Goal: Information Seeking & Learning: Learn about a topic

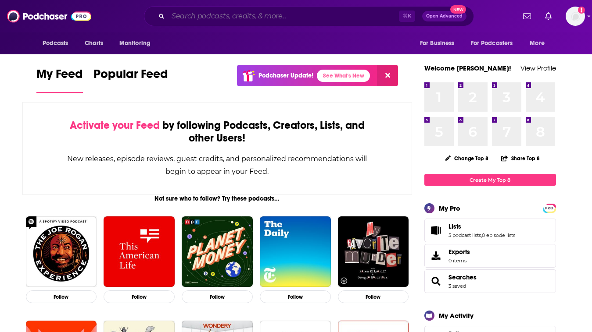
click at [198, 13] on input "Search podcasts, credits, & more..." at bounding box center [283, 16] width 231 height 14
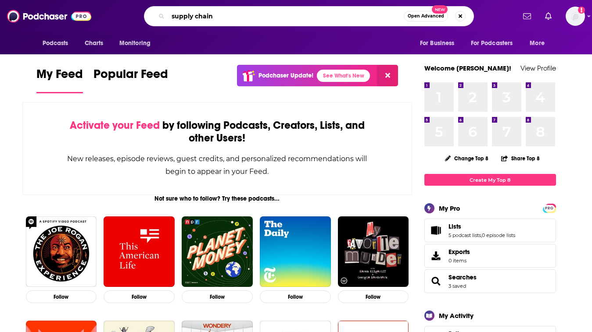
type input "supply chain"
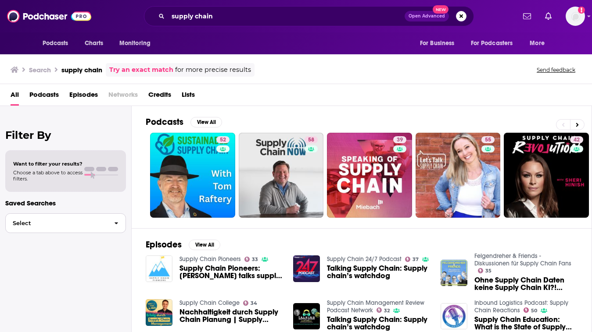
click at [38, 225] on span "Select" at bounding box center [56, 224] width 101 height 6
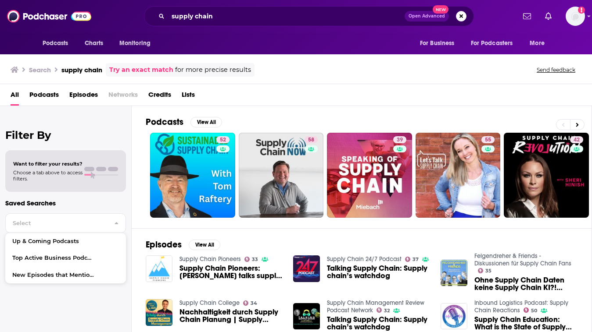
click at [54, 100] on span "Podcasts" at bounding box center [43, 97] width 29 height 18
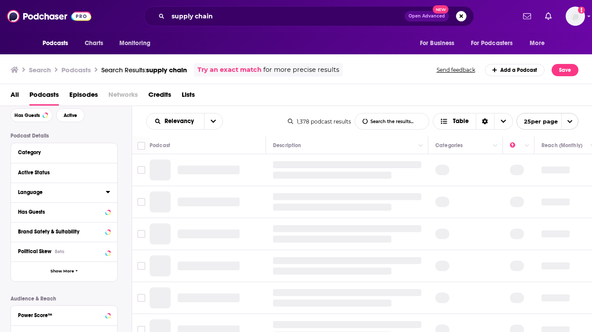
scroll to position [41, 0]
click at [107, 175] on icon at bounding box center [108, 171] width 4 height 7
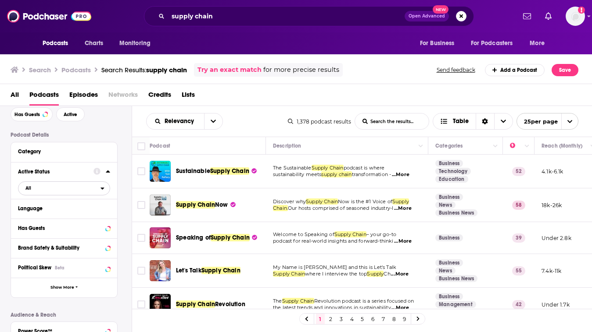
click at [65, 192] on span "All" at bounding box center [59, 187] width 82 height 11
click at [57, 216] on span "Active" at bounding box center [45, 217] width 46 height 5
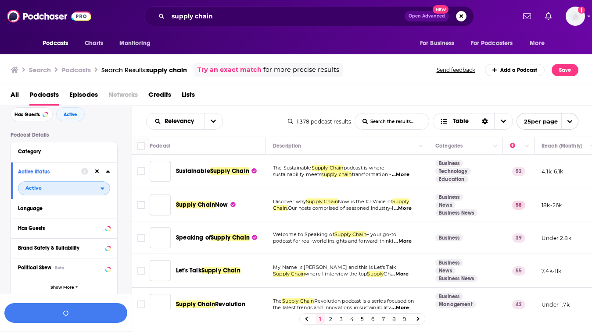
scroll to position [63, 0]
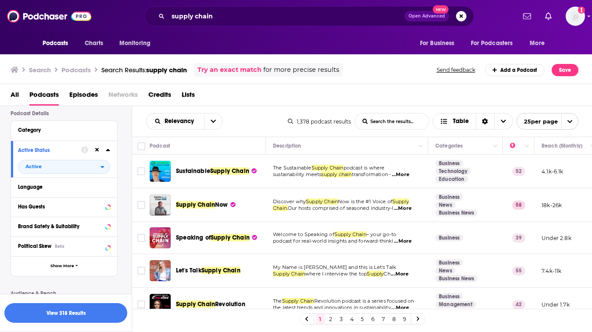
click at [57, 214] on div "Has Guests" at bounding box center [64, 207] width 106 height 20
click at [109, 210] on icon at bounding box center [108, 206] width 4 height 7
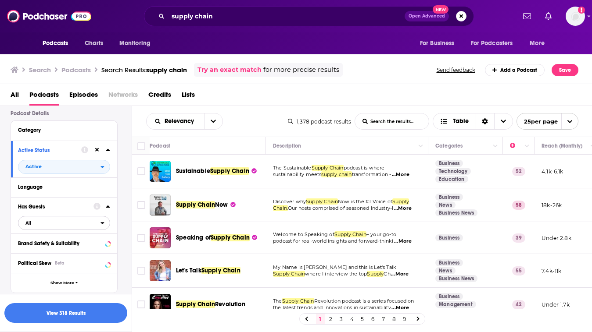
click at [48, 225] on span "All" at bounding box center [59, 223] width 82 height 11
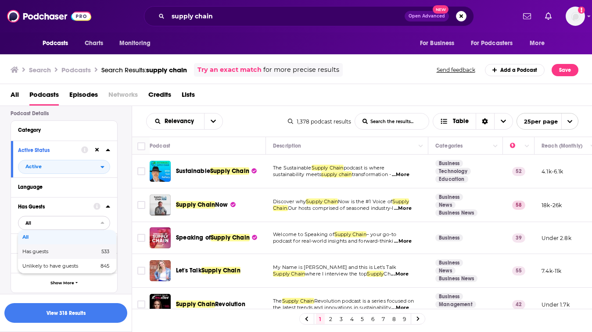
click at [43, 250] on span "Has guests" at bounding box center [47, 252] width 51 height 5
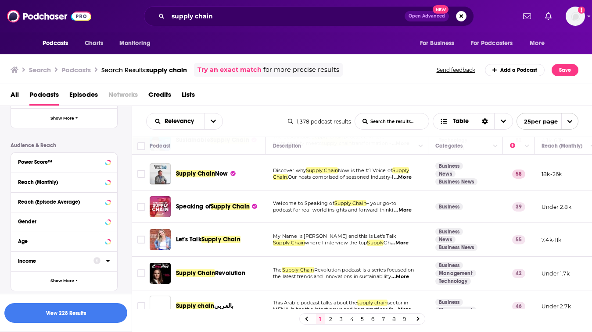
scroll to position [32, 0]
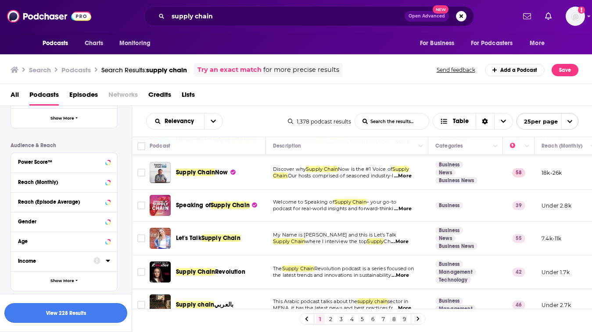
click at [81, 310] on button "View 228 Results" at bounding box center [65, 314] width 123 height 20
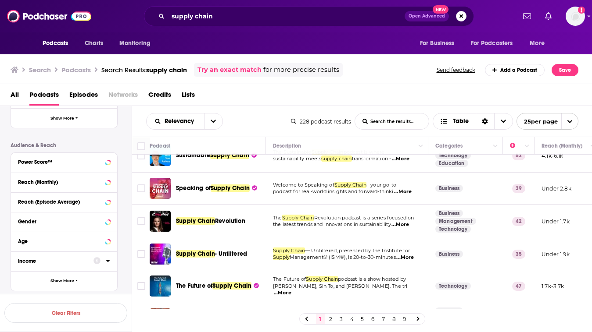
scroll to position [16, 0]
click at [410, 194] on span "...More" at bounding box center [403, 191] width 18 height 7
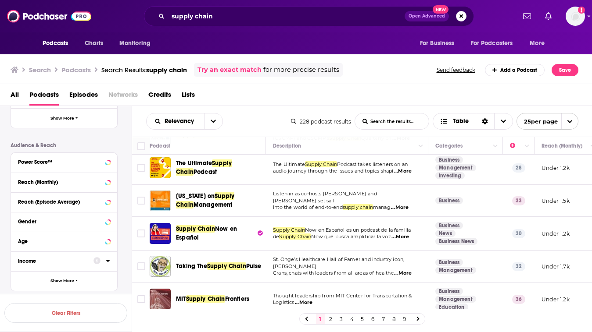
scroll to position [654, 0]
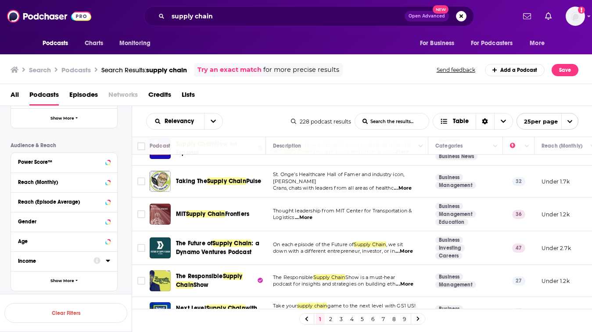
click at [405, 185] on span "...More" at bounding box center [403, 188] width 18 height 7
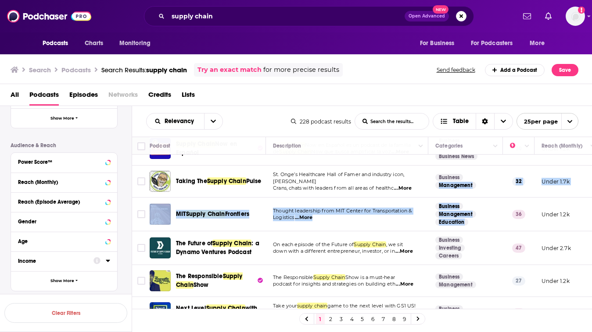
drag, startPoint x: 455, startPoint y: 227, endPoint x: 472, endPoint y: 177, distance: 53.0
drag, startPoint x: 209, startPoint y: 185, endPoint x: 173, endPoint y: 173, distance: 37.6
click at [173, 173] on div "Taking The Supply Chain Pulse" at bounding box center [209, 181] width 118 height 21
drag, startPoint x: 173, startPoint y: 169, endPoint x: 199, endPoint y: 189, distance: 33.1
click at [199, 189] on td "Taking The Supply Chain Pulse" at bounding box center [208, 182] width 116 height 32
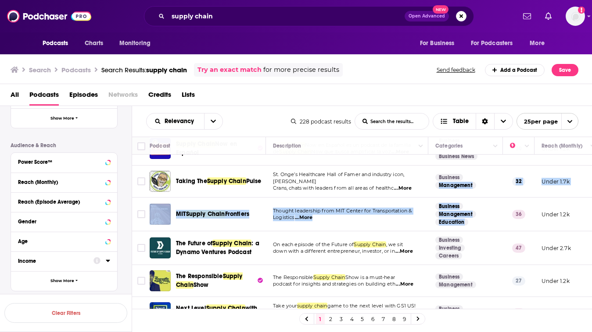
copy span "Taking The Supply Chain Pulse"
click at [403, 185] on span "...More" at bounding box center [403, 188] width 18 height 7
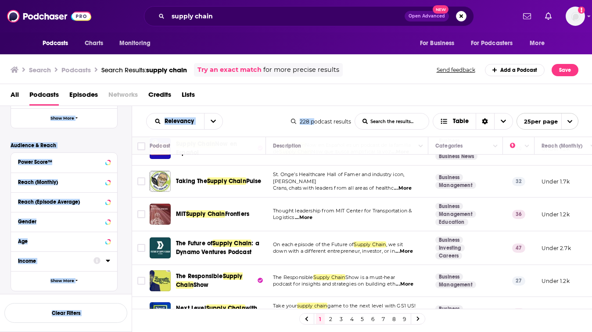
drag, startPoint x: 297, startPoint y: 97, endPoint x: 314, endPoint y: 118, distance: 27.8
click at [314, 118] on div "Search Podcasts Search Results: supply chain Try an exact match for more precis…" at bounding box center [296, 193] width 592 height 280
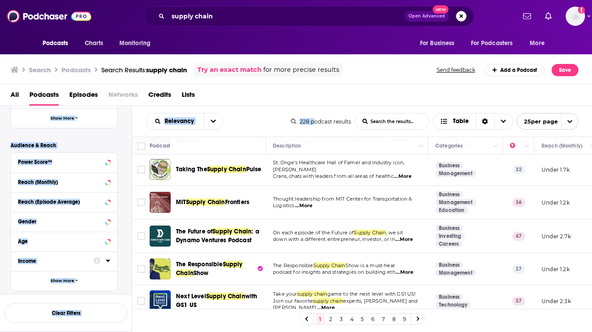
scroll to position [670, 0]
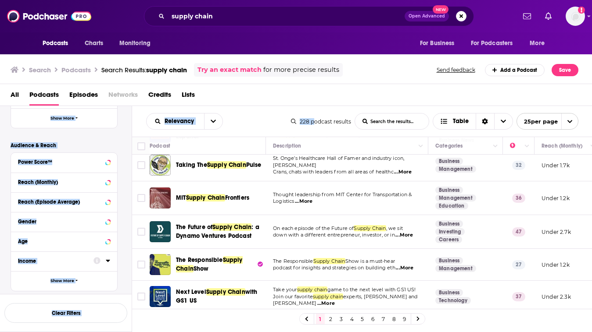
click at [331, 322] on link "2" at bounding box center [330, 319] width 9 height 11
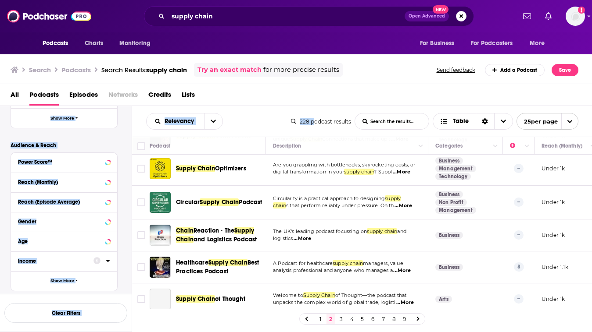
scroll to position [333, 0]
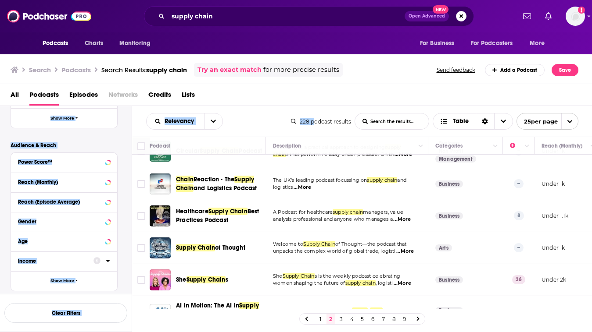
drag, startPoint x: 266, startPoint y: 286, endPoint x: 367, endPoint y: 21, distance: 282.5
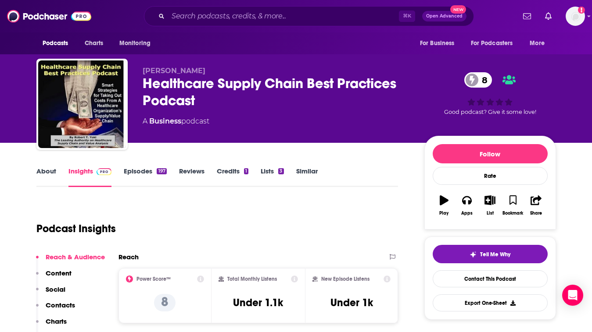
click at [46, 173] on link "About" at bounding box center [46, 177] width 20 height 20
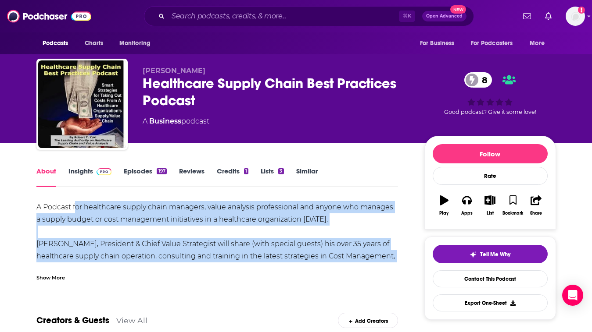
drag, startPoint x: 75, startPoint y: 206, endPoint x: 131, endPoint y: 268, distance: 84.2
click at [131, 268] on div "A Podcast for healthcare supply chain managers, value analysis professional and…" at bounding box center [217, 241] width 362 height 80
click at [131, 268] on div "Show More" at bounding box center [217, 274] width 362 height 15
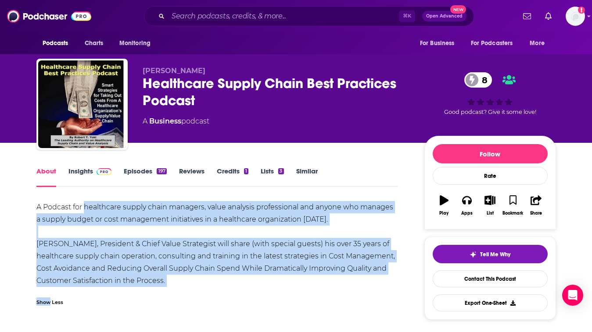
drag, startPoint x: 131, startPoint y: 268, endPoint x: 109, endPoint y: 208, distance: 64.4
click at [109, 208] on div "A Podcast for healthcare supply chain managers, value analysis professional and…" at bounding box center [217, 256] width 362 height 110
click at [109, 208] on div "A Podcast for healthcare supply chain managers, value analysis professional and…" at bounding box center [217, 244] width 362 height 86
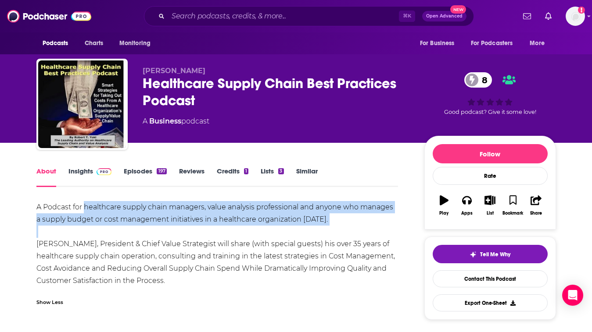
drag, startPoint x: 109, startPoint y: 208, endPoint x: 91, endPoint y: 235, distance: 32.2
click at [91, 235] on div "A Podcast for healthcare supply chain managers, value analysis professional and…" at bounding box center [217, 244] width 362 height 86
drag, startPoint x: 91, startPoint y: 235, endPoint x: 49, endPoint y: 211, distance: 47.7
click at [49, 211] on div "A Podcast for healthcare supply chain managers, value analysis professional and…" at bounding box center [217, 244] width 362 height 86
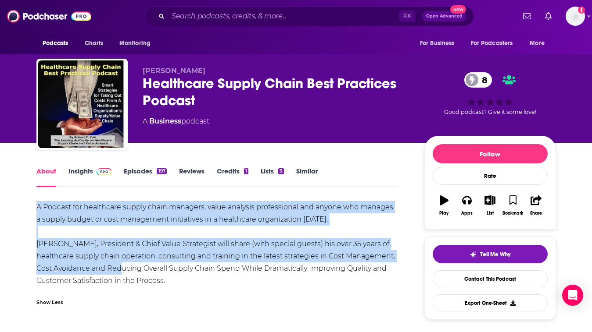
drag, startPoint x: 38, startPoint y: 202, endPoint x: 113, endPoint y: 270, distance: 101.9
click at [113, 270] on div "A Podcast for healthcare supply chain managers, value analysis professional and…" at bounding box center [217, 244] width 362 height 86
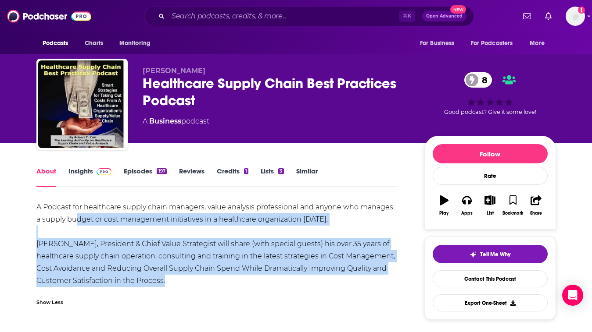
drag, startPoint x: 187, startPoint y: 289, endPoint x: 44, endPoint y: 173, distance: 183.7
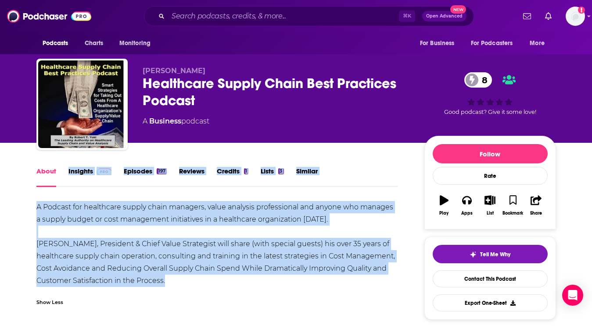
click at [78, 241] on div "A Podcast for healthcare supply chain managers, value analysis professional and…" at bounding box center [217, 244] width 362 height 86
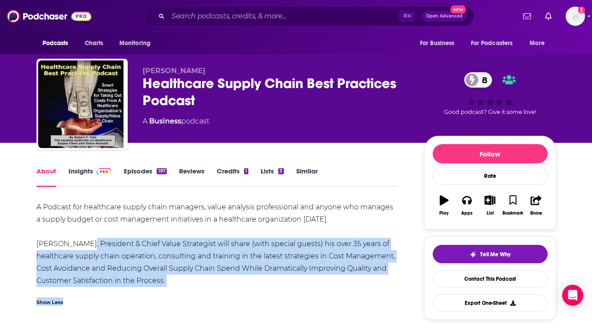
click at [152, 283] on div "A Podcast for healthcare supply chain managers, value analysis professional and…" at bounding box center [217, 244] width 362 height 86
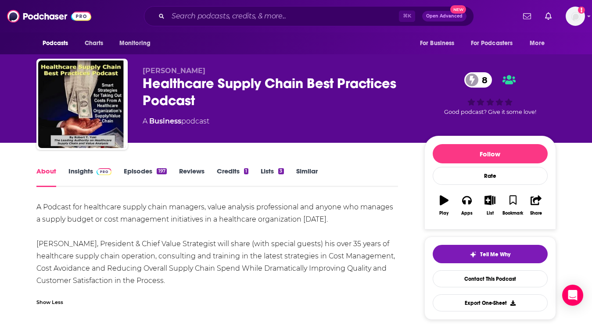
click at [234, 228] on div "A Podcast for healthcare supply chain managers, value analysis professional and…" at bounding box center [217, 244] width 362 height 86
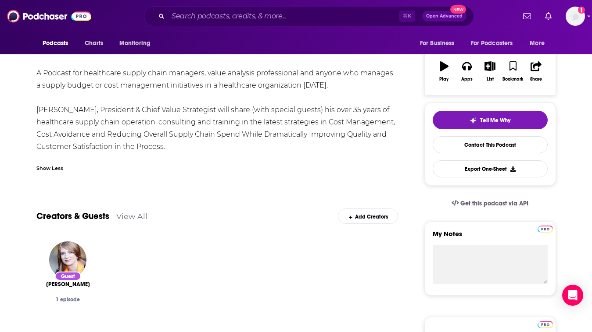
scroll to position [65, 0]
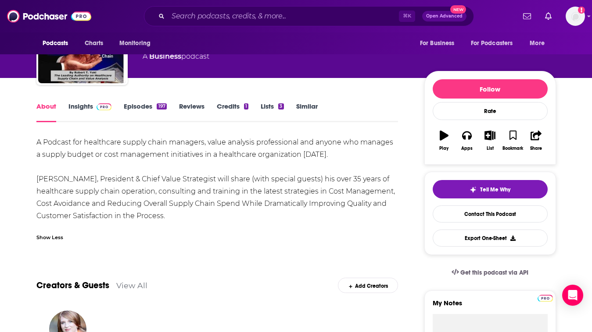
click at [83, 109] on link "Insights" at bounding box center [89, 112] width 43 height 20
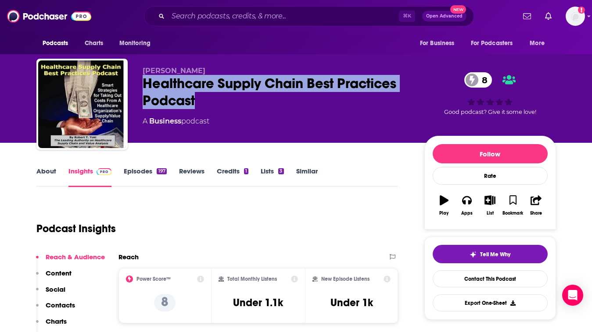
drag, startPoint x: 225, startPoint y: 99, endPoint x: 143, endPoint y: 86, distance: 84.0
click at [143, 86] on div "Healthcare Supply Chain Best Practices Podcast 8" at bounding box center [277, 92] width 268 height 34
copy h2 "Healthcare Supply Chain Best Practices Podcast"
